Goal: Navigation & Orientation: Find specific page/section

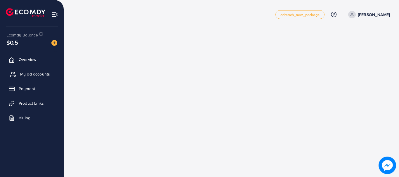
click at [25, 73] on span "My ad accounts" at bounding box center [35, 74] width 30 height 6
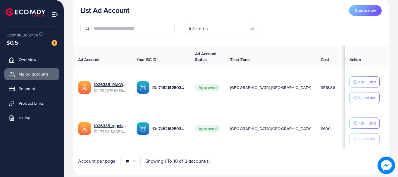
scroll to position [86, 0]
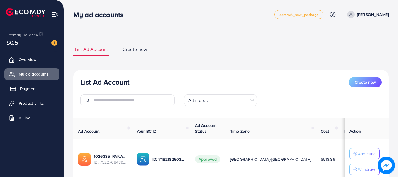
click at [29, 91] on span "Payment" at bounding box center [28, 89] width 16 height 6
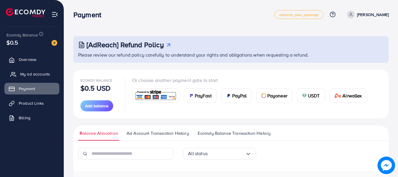
click at [29, 76] on span "My ad accounts" at bounding box center [35, 74] width 30 height 6
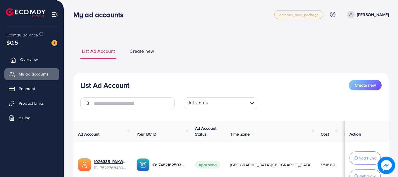
click at [34, 60] on span "Overview" at bounding box center [29, 60] width 18 height 6
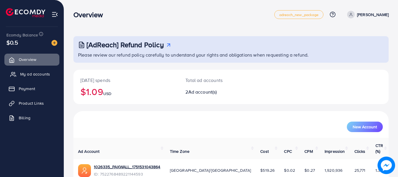
click at [36, 74] on span "My ad accounts" at bounding box center [35, 74] width 30 height 6
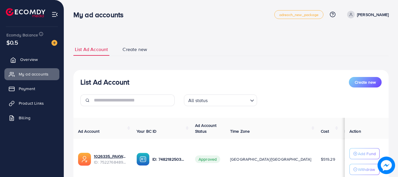
click at [35, 63] on span "Overview" at bounding box center [29, 60] width 18 height 6
